Goal: Ask a question: Seek information or help from site administrators or community

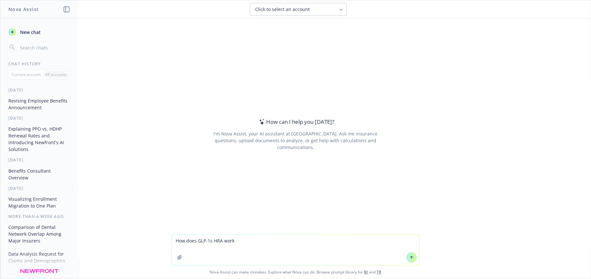
type textarea "How does GLP-1s HRA work?"
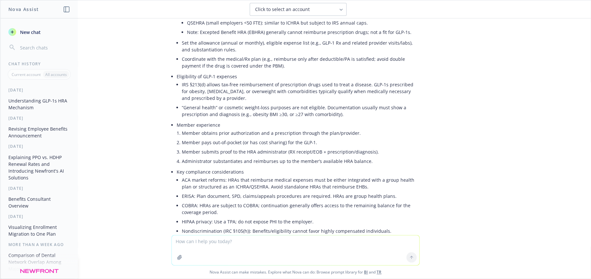
scroll to position [129, 0]
